Goal: Information Seeking & Learning: Learn about a topic

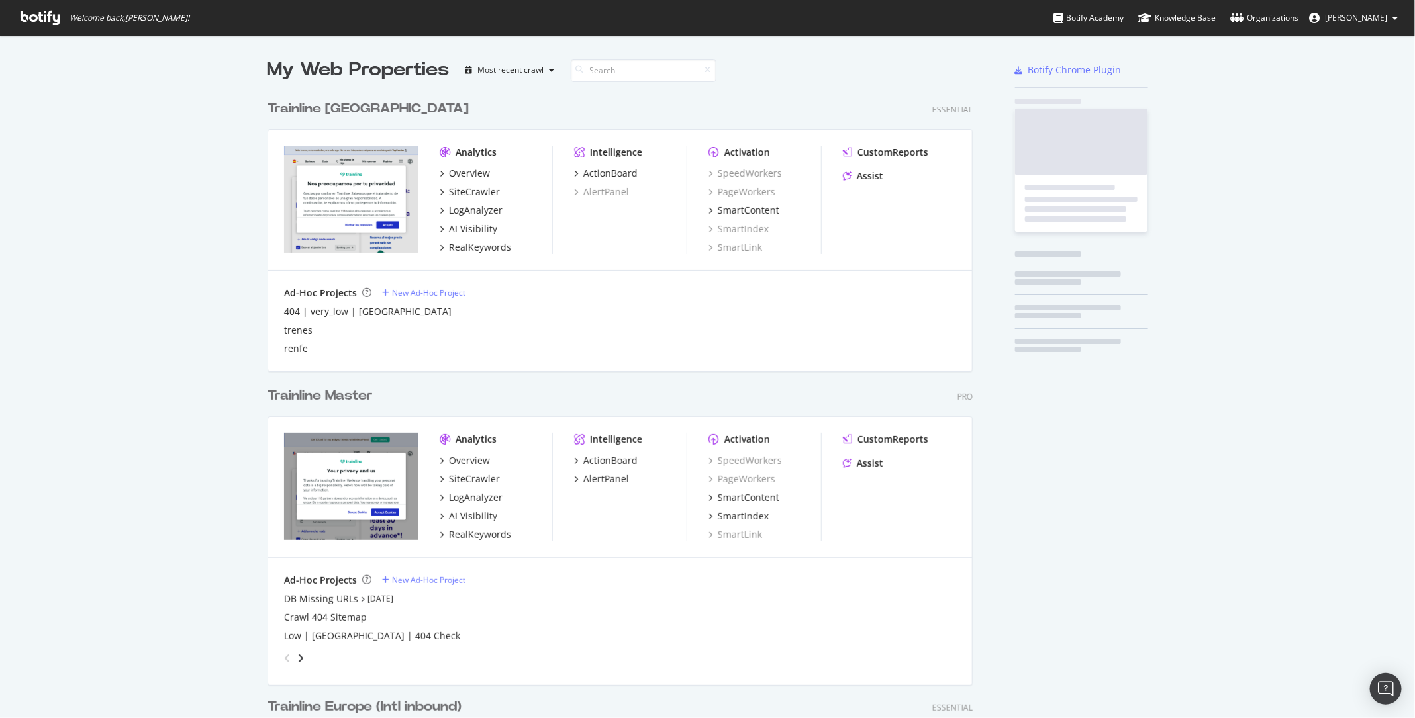
scroll to position [1929, 715]
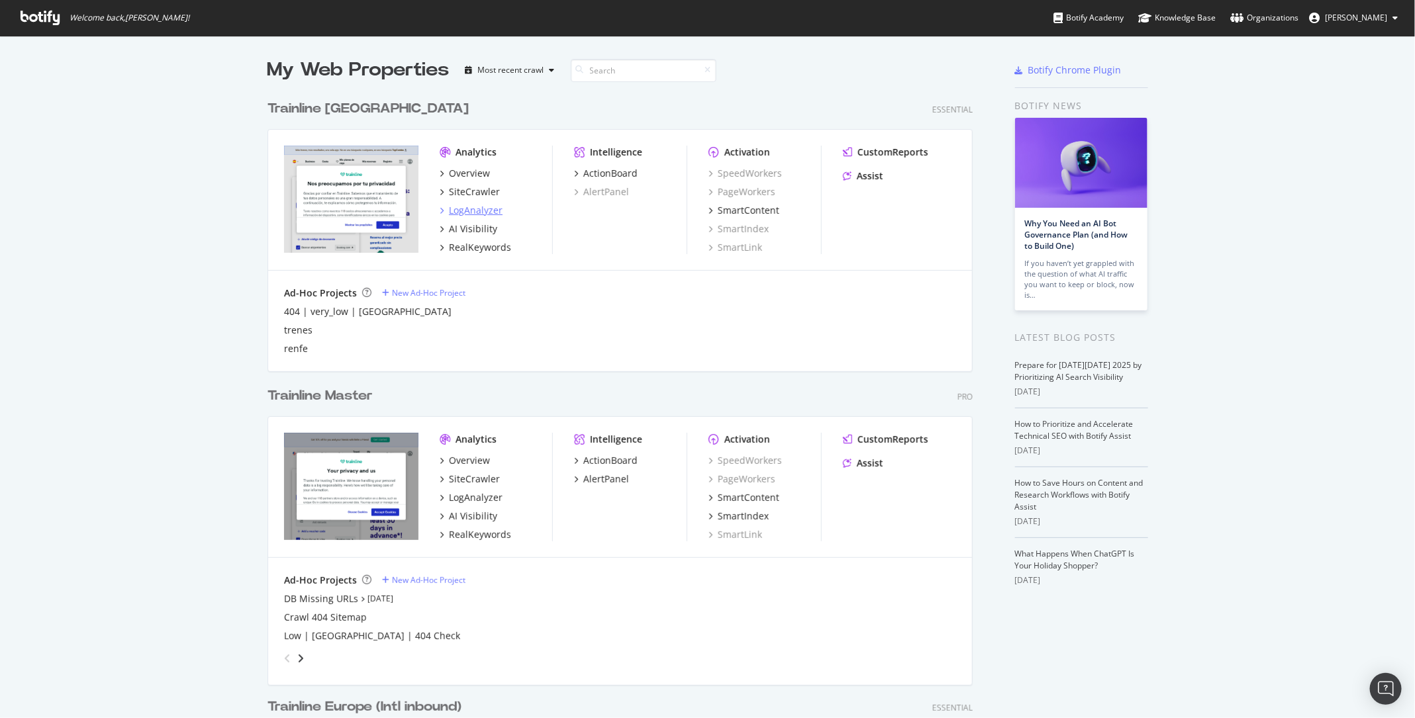
click at [473, 212] on div "LogAnalyzer" at bounding box center [476, 210] width 54 height 13
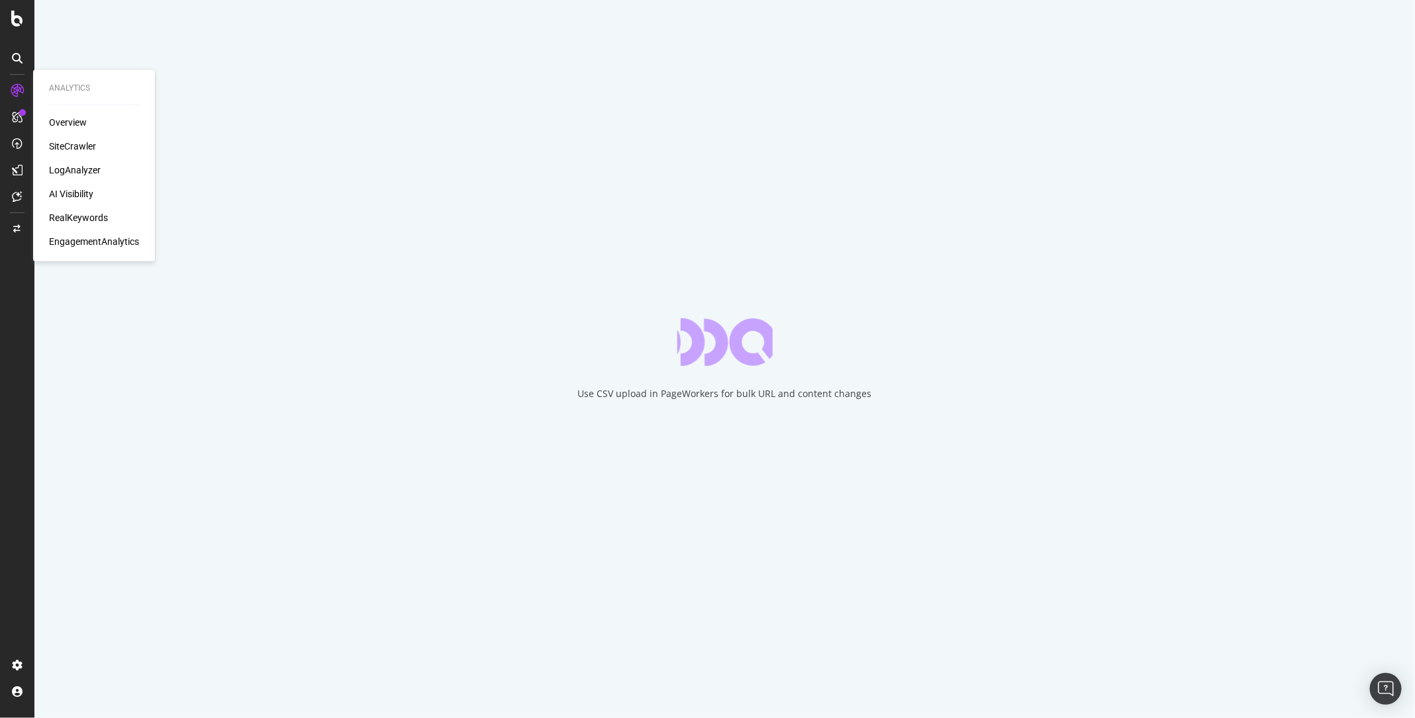
click at [77, 168] on div "LogAnalyzer" at bounding box center [75, 170] width 52 height 13
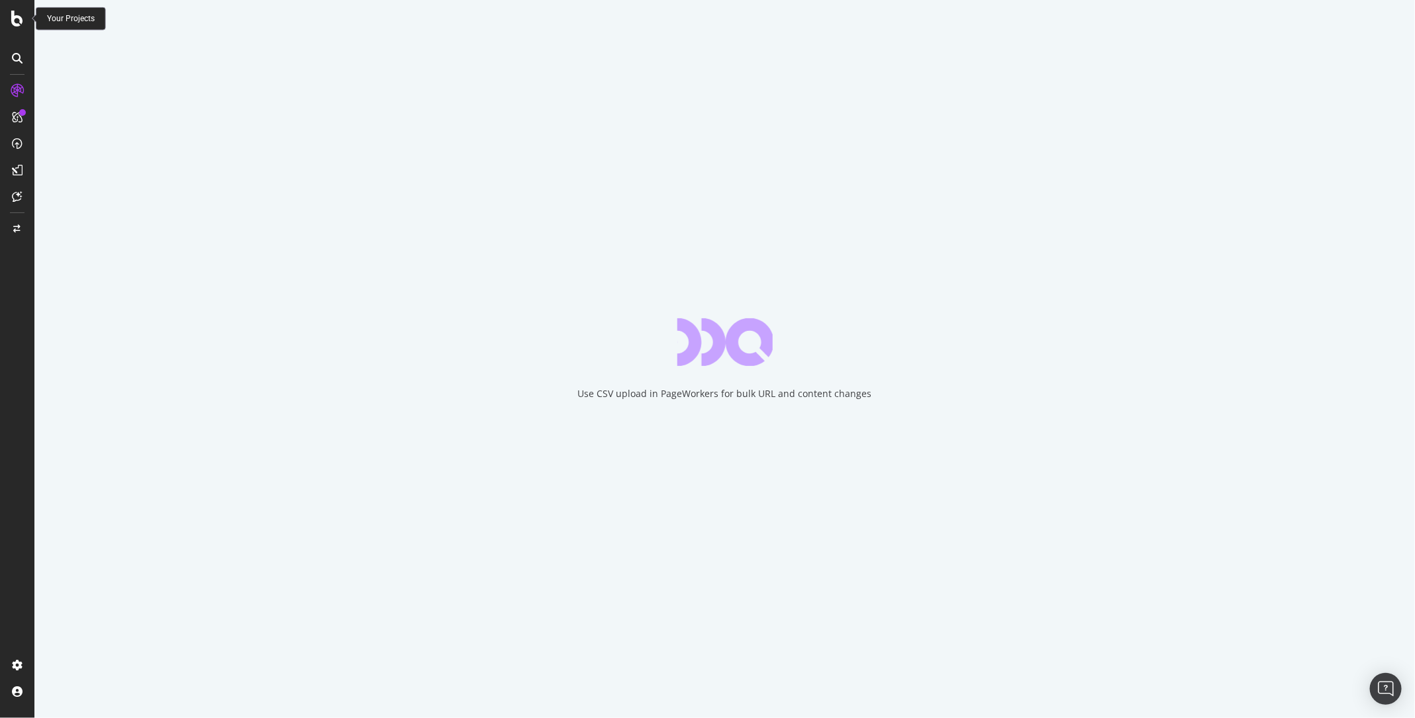
click at [11, 17] on icon at bounding box center [17, 19] width 12 height 16
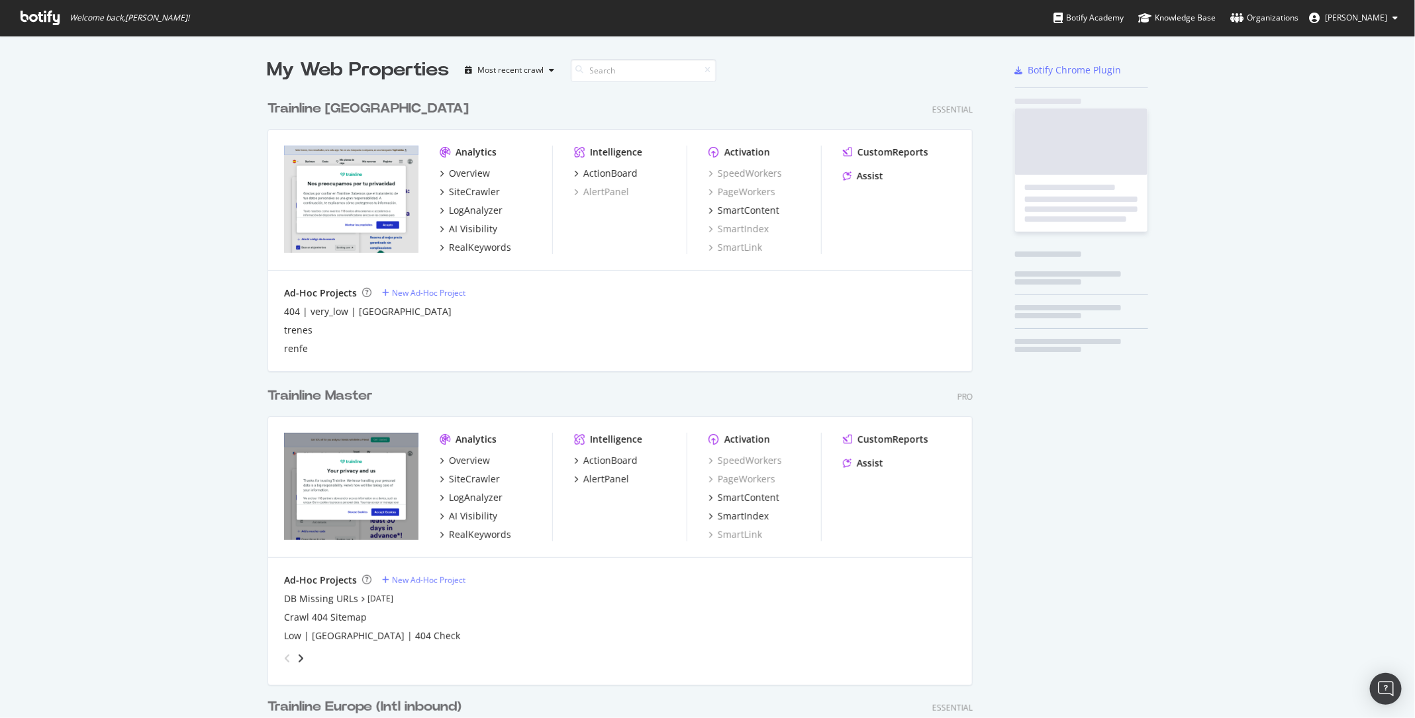
scroll to position [718, 1415]
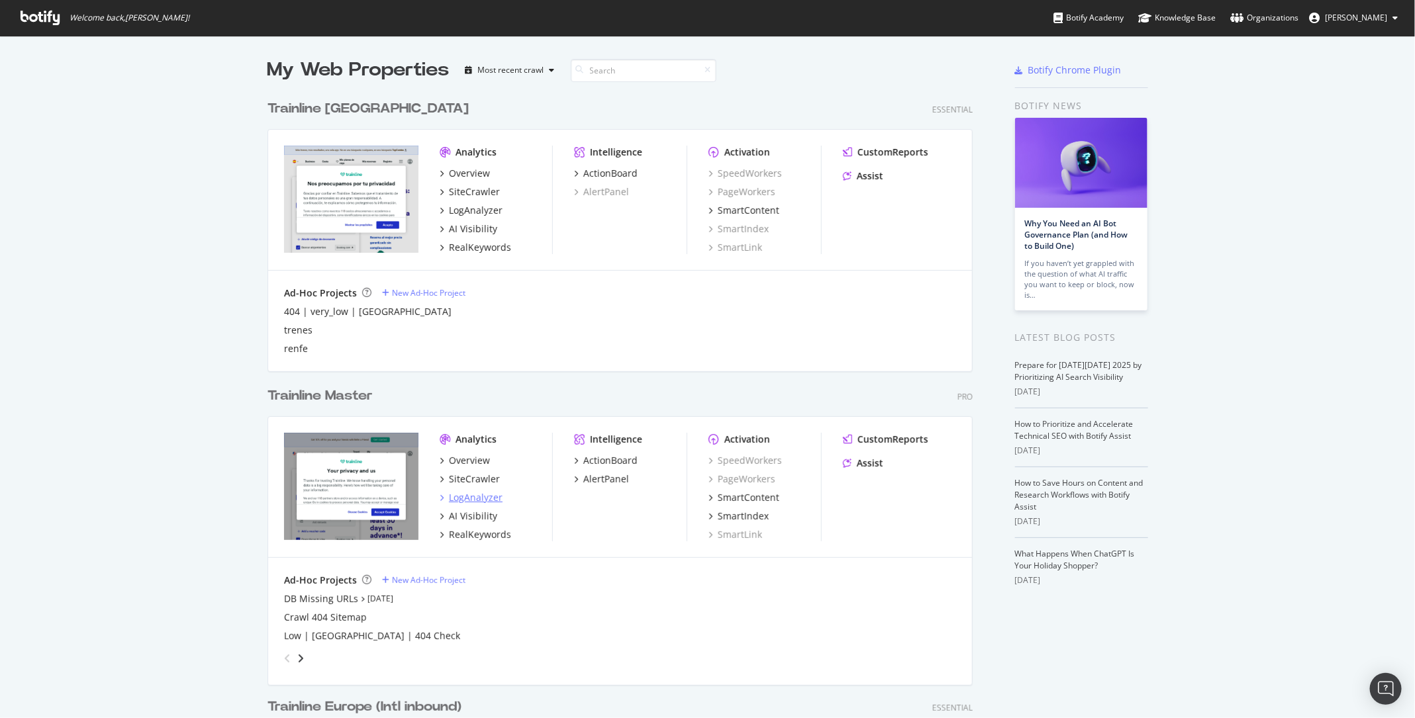
click at [483, 500] on div "LogAnalyzer" at bounding box center [476, 497] width 54 height 13
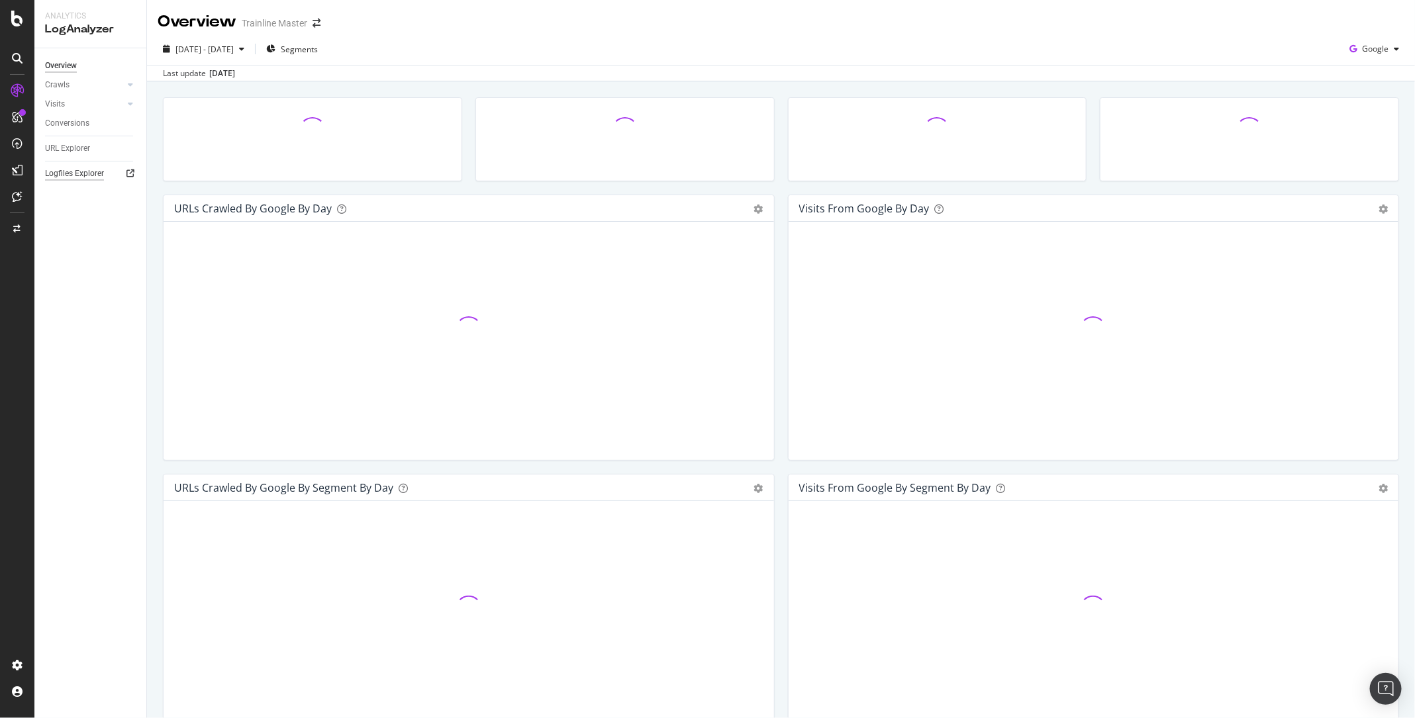
click at [68, 173] on div "Logfiles Explorer" at bounding box center [74, 174] width 59 height 14
